Goal: Communication & Community: Answer question/provide support

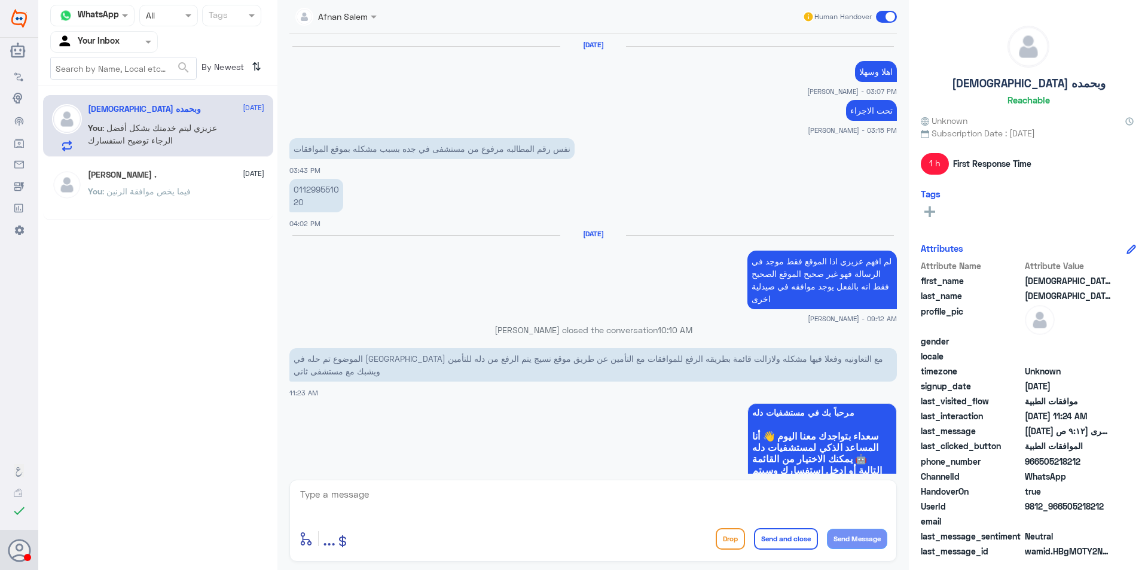
scroll to position [1026, 0]
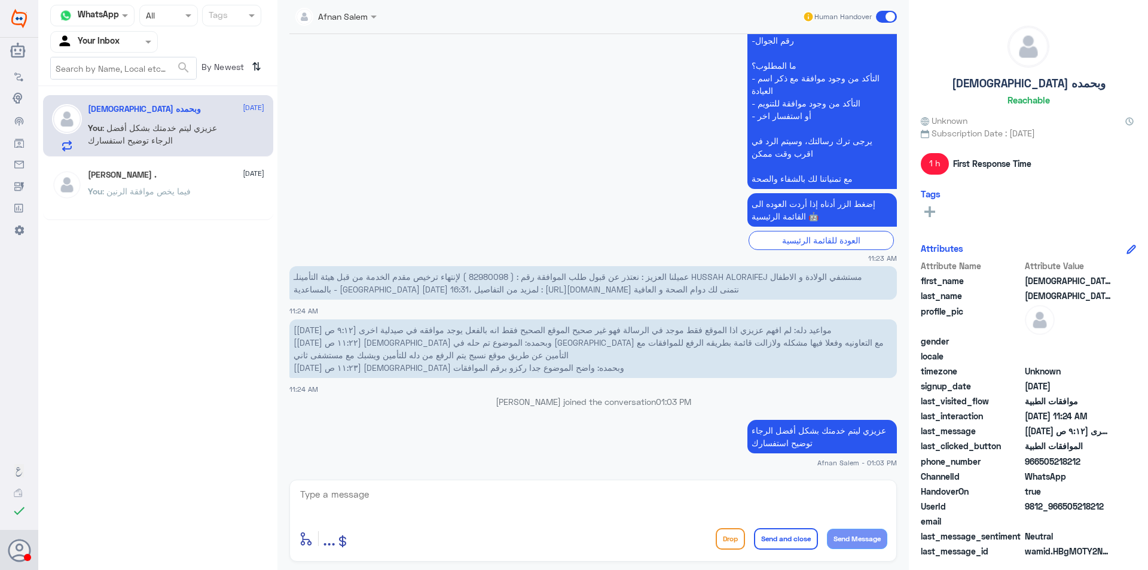
click at [176, 165] on div "[PERSON_NAME] . [DATE] You : فيما يخص موافقة الرنين" at bounding box center [158, 190] width 230 height 59
click at [475, 504] on textarea at bounding box center [593, 500] width 588 height 29
type textarea "ي"
type textarea "ن"
click at [866, 499] on textarea "عزيزتي بإنتظار تزويدنا باستفسارك حتى يتم خدمتك بشكل افضل" at bounding box center [593, 500] width 588 height 29
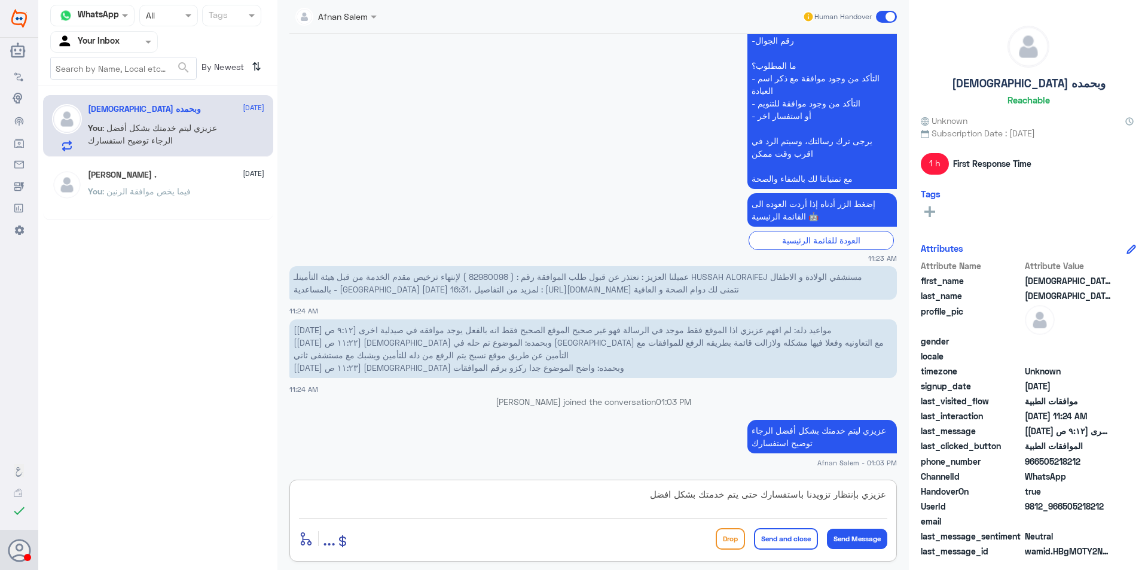
type textarea "عزيزي بإنتظار تزويدنا باستفسارك حتى يتم خدمتك بشكل افضل"
click at [798, 543] on button "Send and close" at bounding box center [786, 539] width 64 height 22
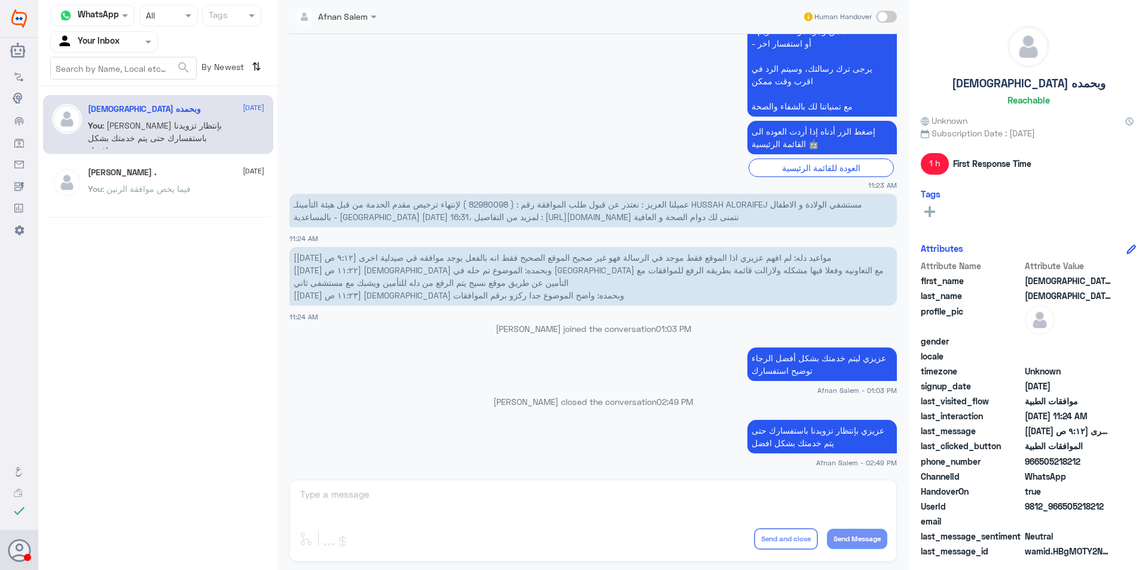
click at [127, 51] on div "Agent Filter Your Inbox" at bounding box center [104, 42] width 108 height 22
click at [128, 129] on div "Your Team" at bounding box center [104, 135] width 108 height 28
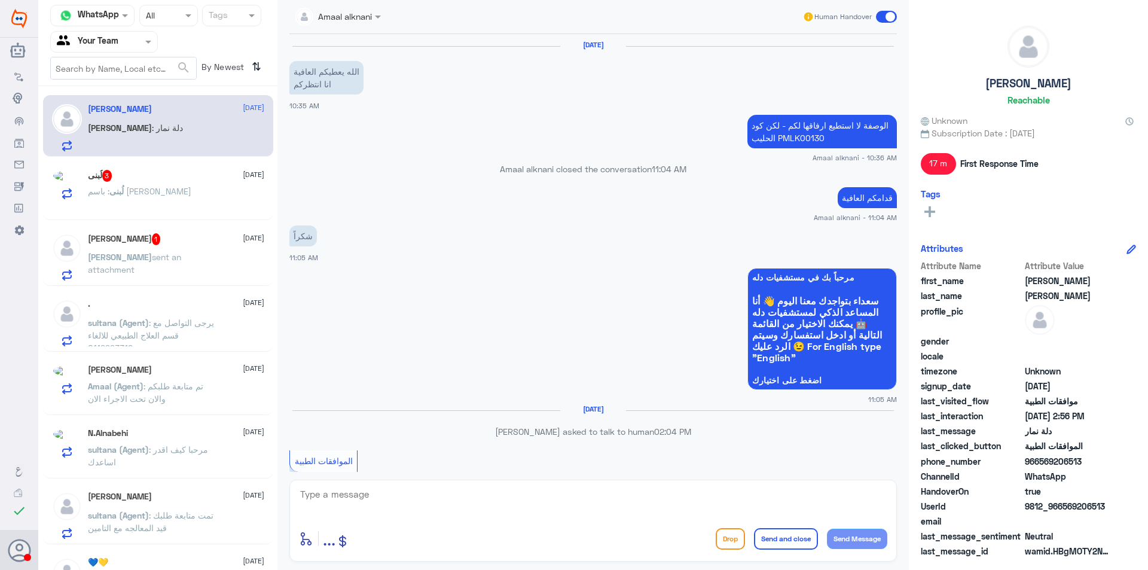
scroll to position [757, 0]
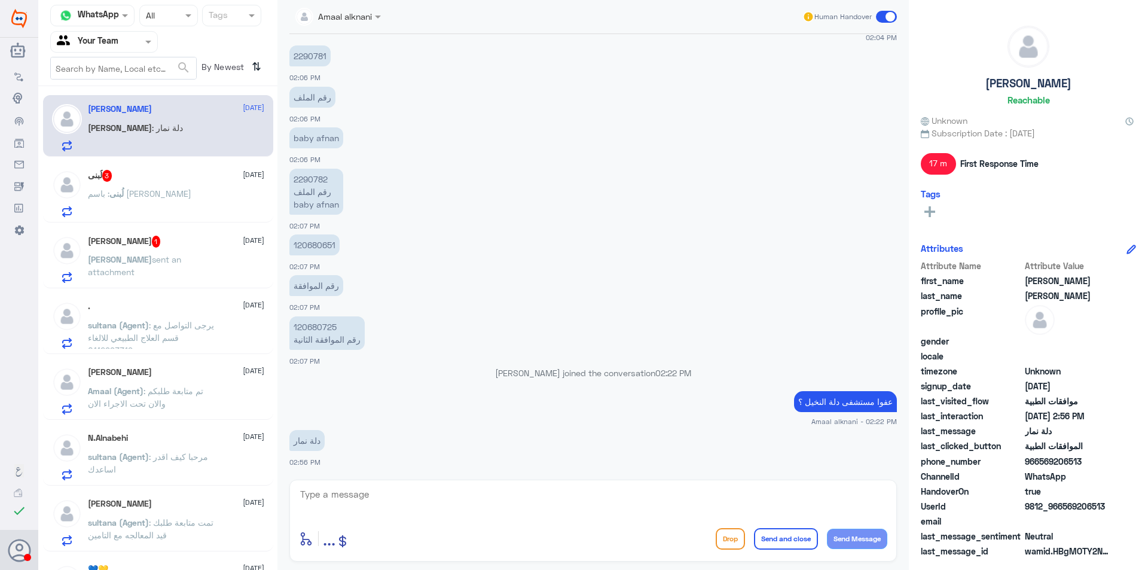
click at [160, 181] on div "لُبنى 3 [DATE]" at bounding box center [176, 176] width 176 height 12
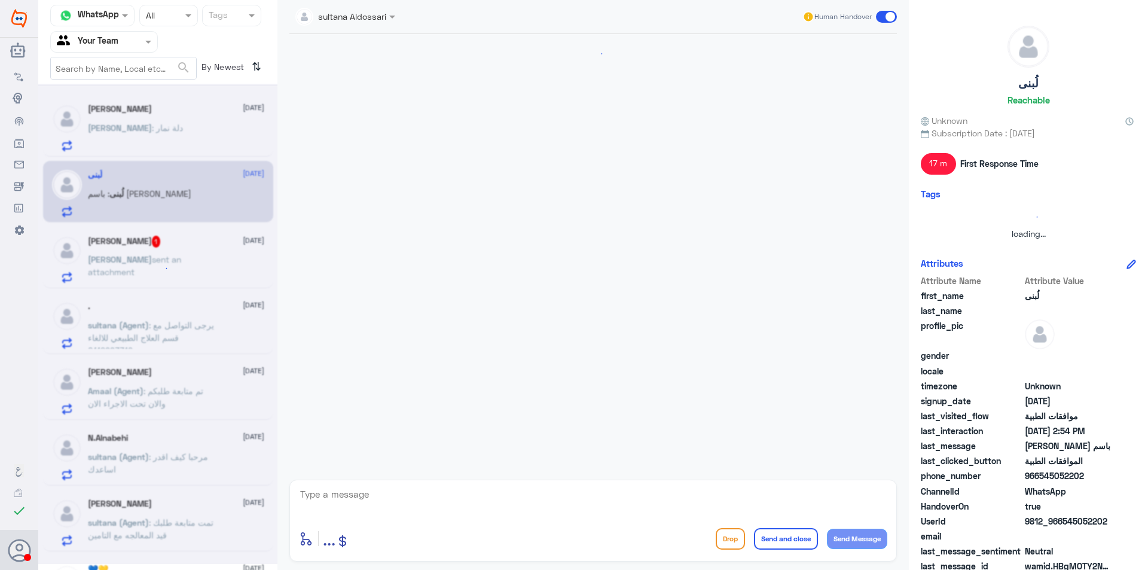
scroll to position [187, 0]
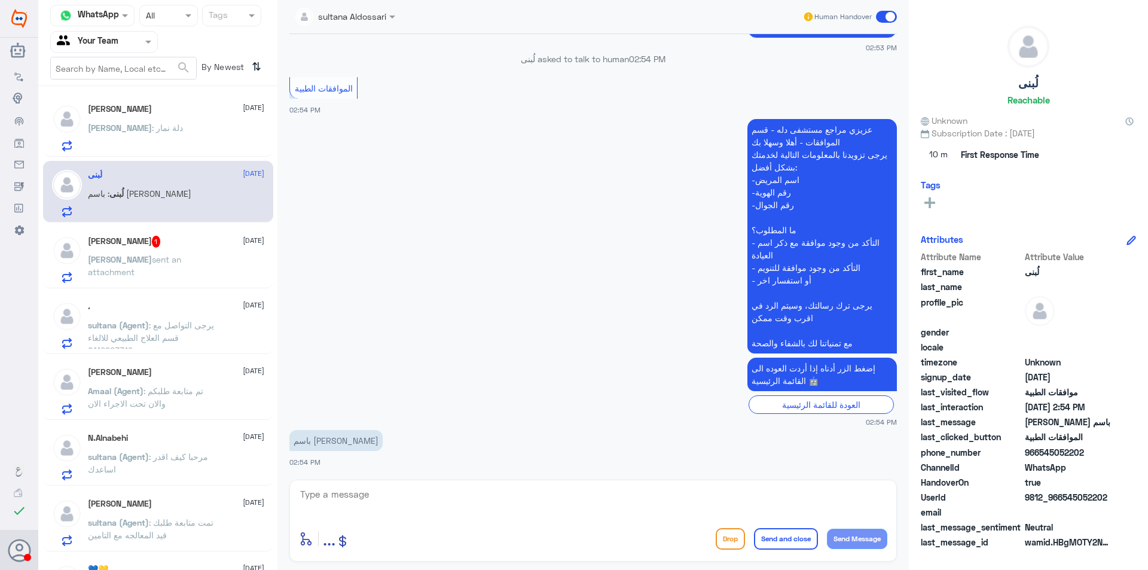
click at [111, 140] on p "[PERSON_NAME] : دلة نمار" at bounding box center [135, 136] width 95 height 30
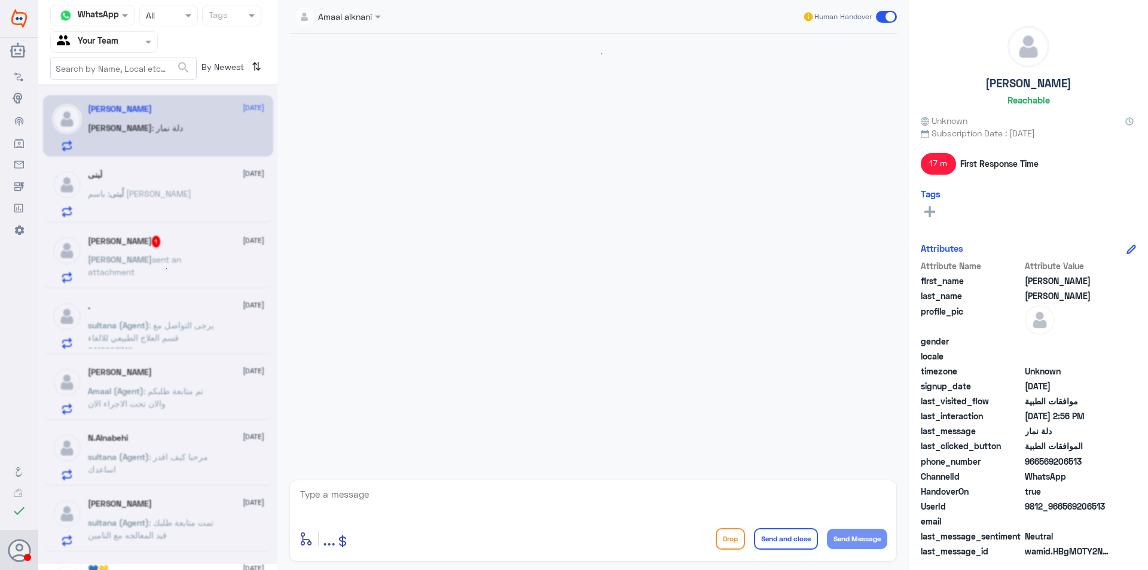
scroll to position [757, 0]
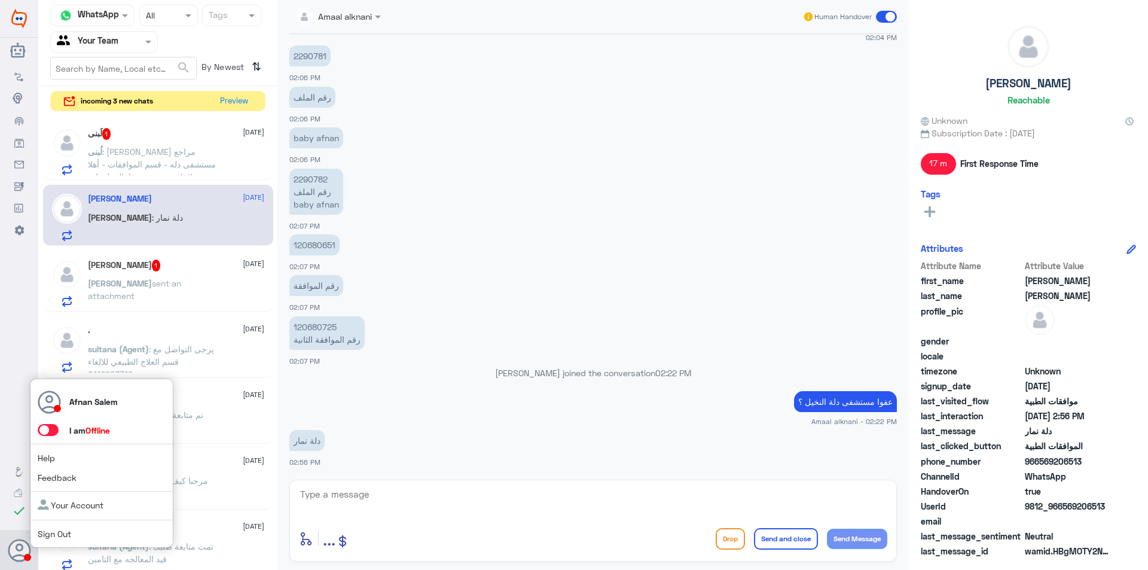
click at [55, 533] on link "Sign Out" at bounding box center [54, 534] width 33 height 10
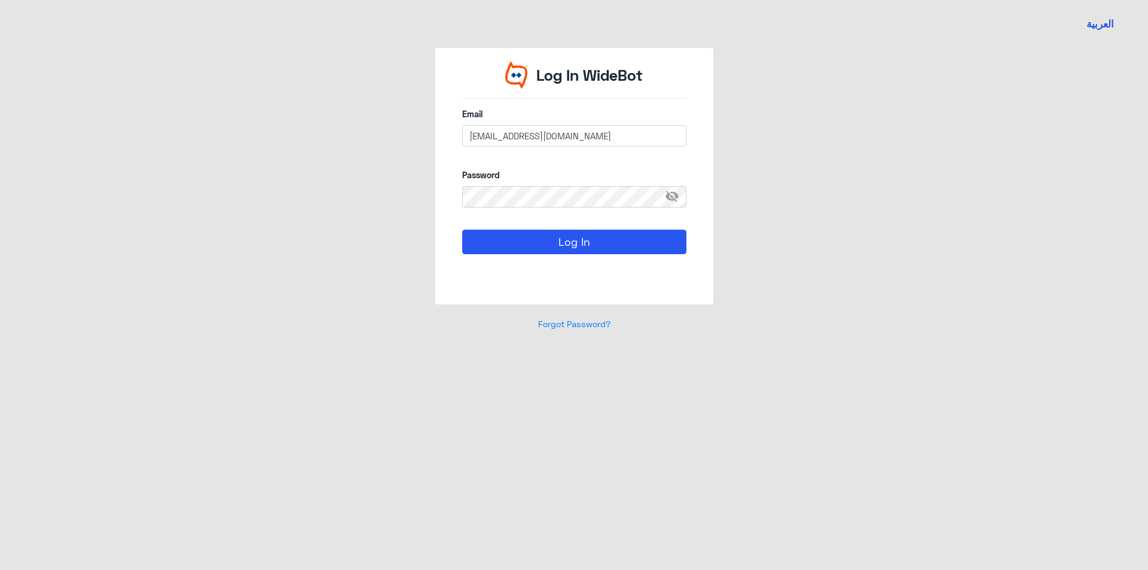
click at [22, 559] on div "العربية Log In WideBot Email [EMAIL_ADDRESS][DOMAIN_NAME] Password visibility_o…" at bounding box center [574, 285] width 1148 height 570
